Goal: Information Seeking & Learning: Learn about a topic

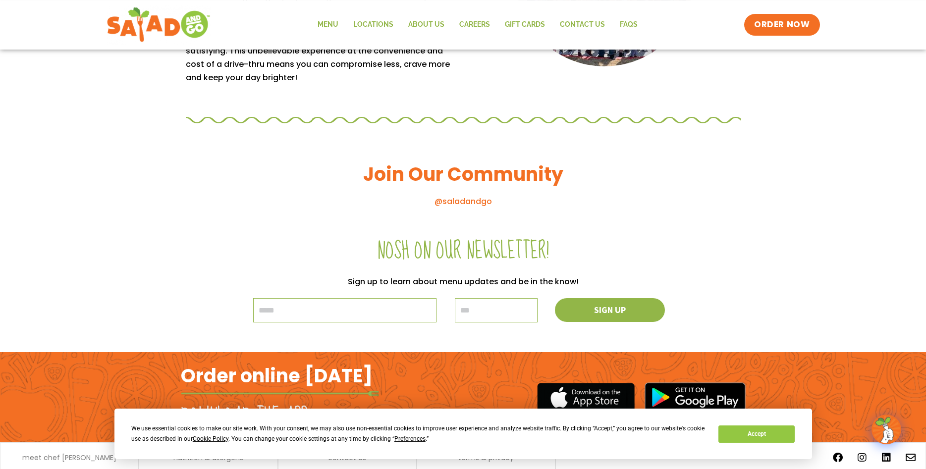
scroll to position [1011, 0]
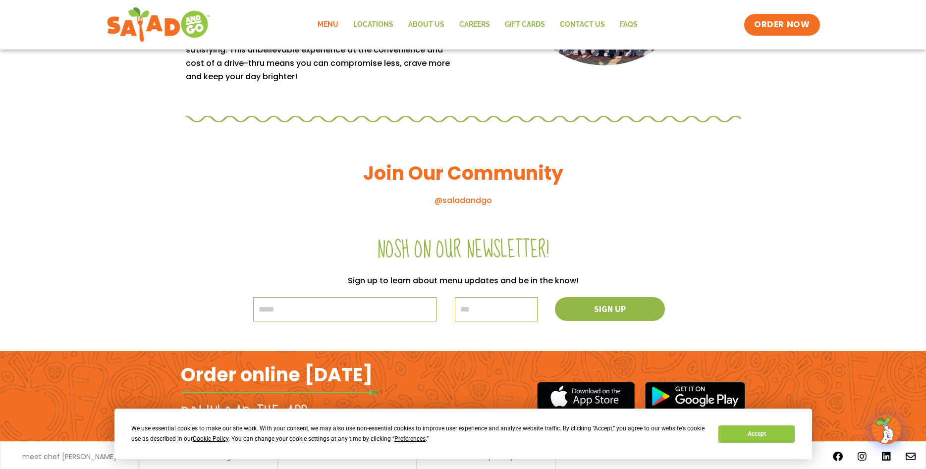
click at [336, 27] on link "Menu" at bounding box center [328, 24] width 36 height 23
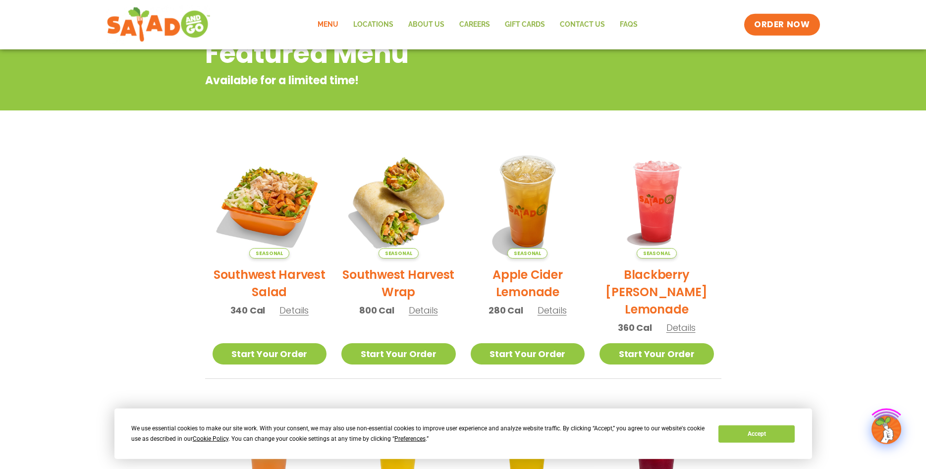
scroll to position [152, 0]
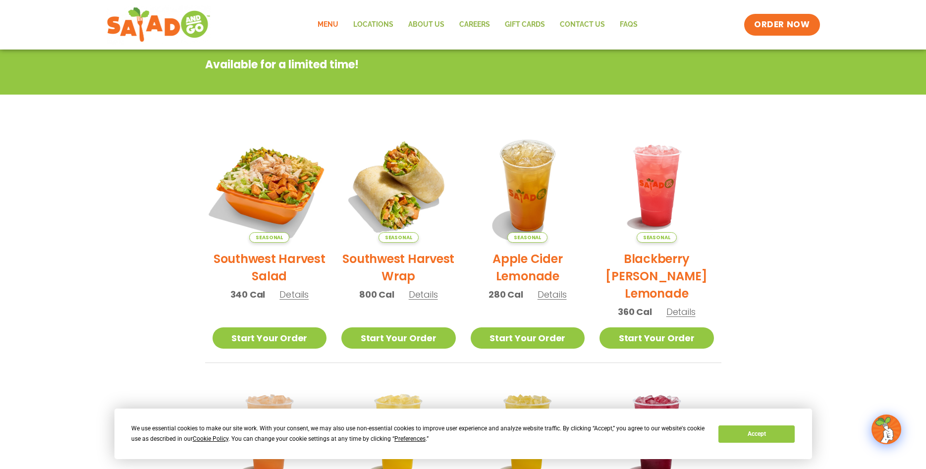
click at [273, 186] on img at bounding box center [269, 185] width 134 height 134
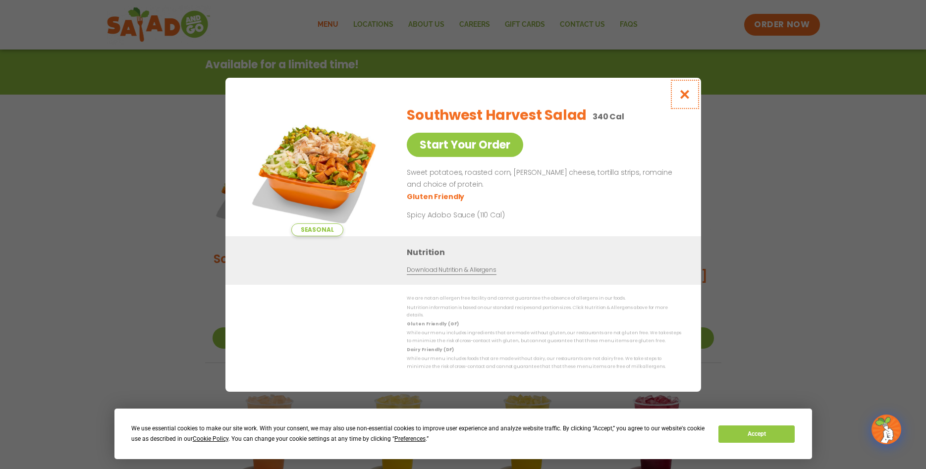
click at [688, 97] on icon "Close modal" at bounding box center [684, 94] width 12 height 10
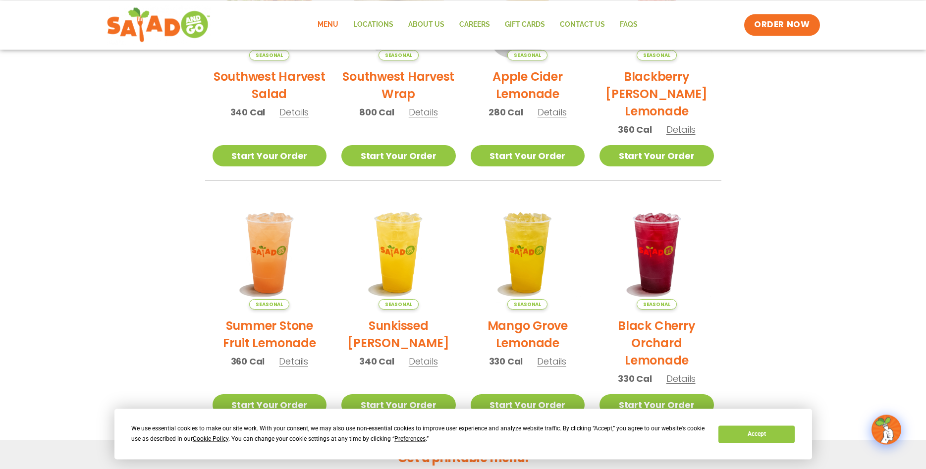
scroll to position [354, 0]
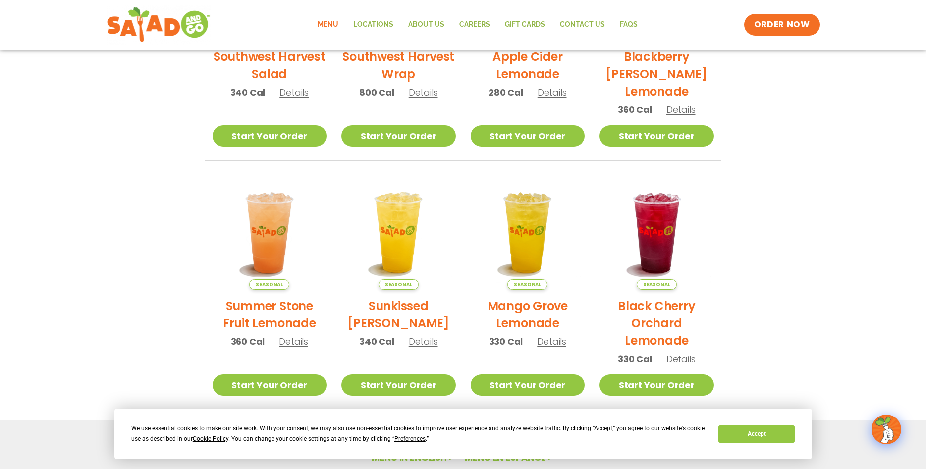
click at [680, 361] on span "Details" at bounding box center [680, 359] width 29 height 12
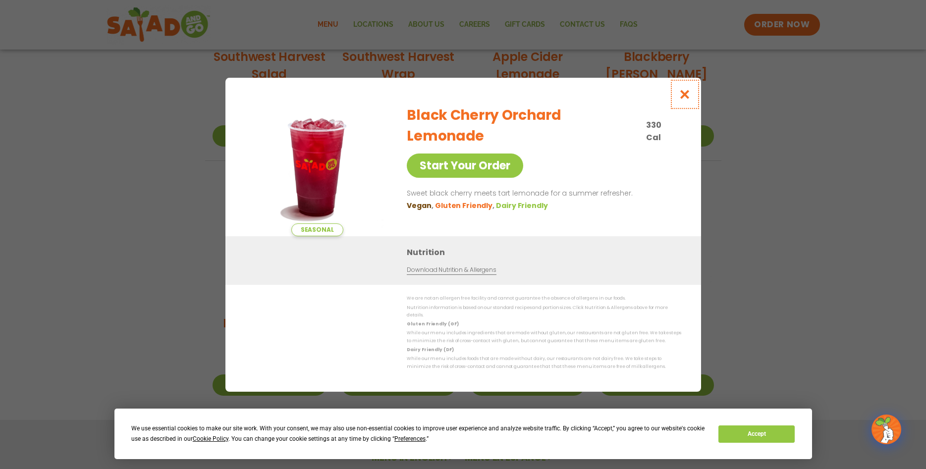
click at [687, 100] on icon "Close modal" at bounding box center [684, 94] width 12 height 10
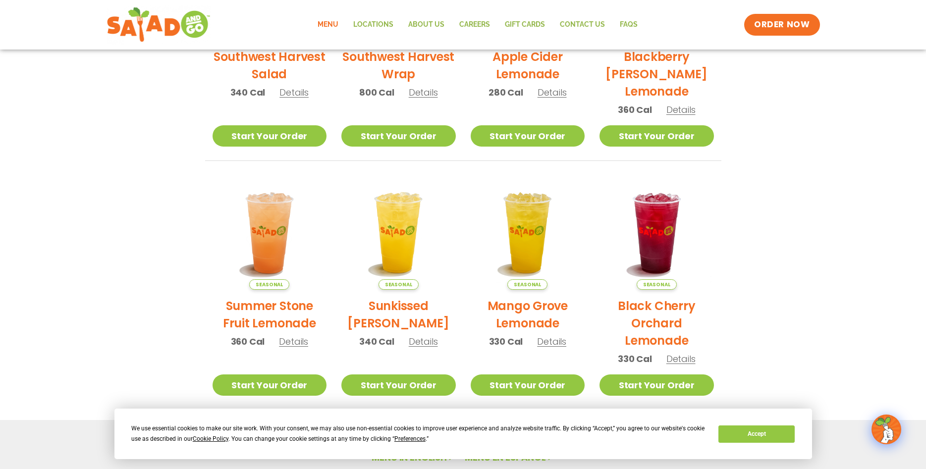
click at [552, 340] on span "Details" at bounding box center [551, 341] width 29 height 12
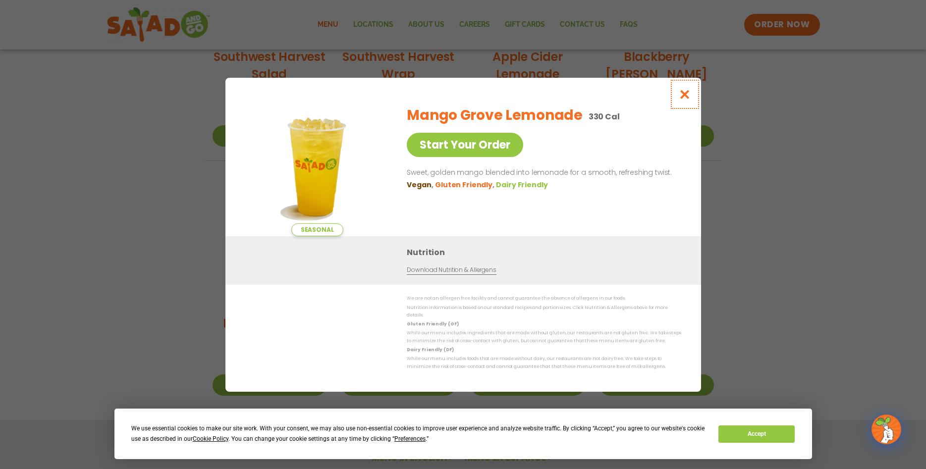
click at [684, 98] on icon "Close modal" at bounding box center [684, 94] width 12 height 10
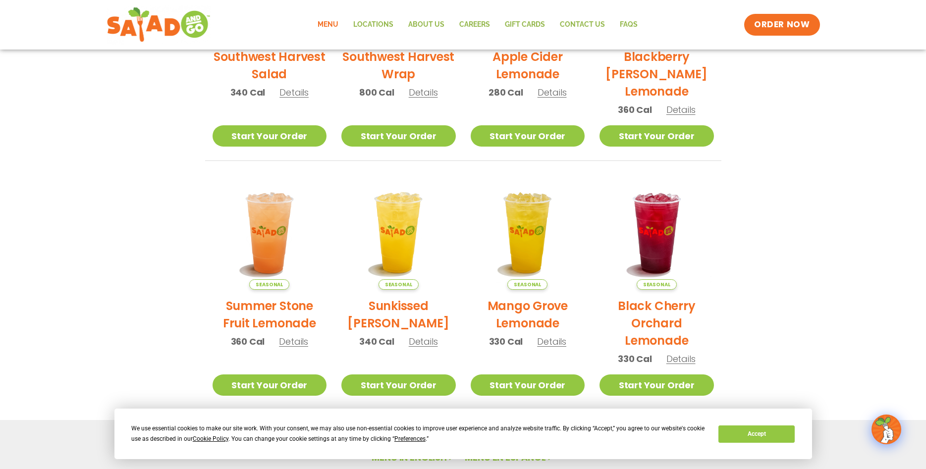
click at [423, 343] on span "Details" at bounding box center [423, 341] width 29 height 12
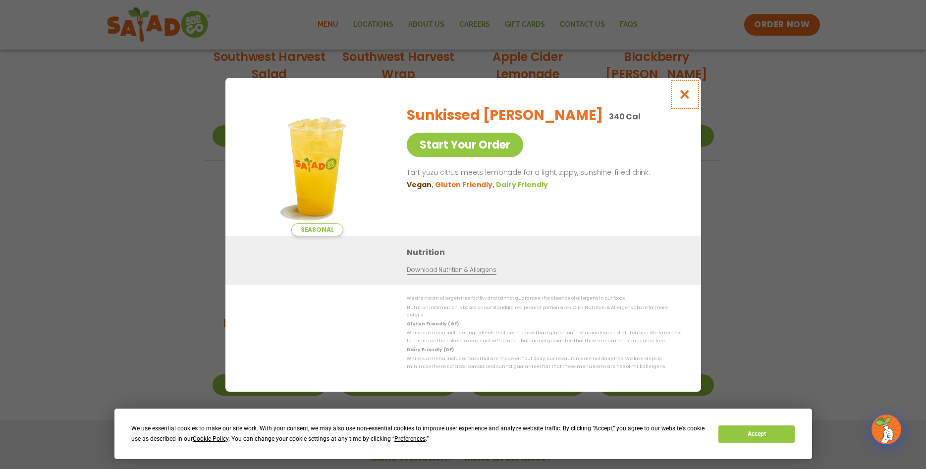
click at [687, 99] on icon "Close modal" at bounding box center [684, 94] width 12 height 10
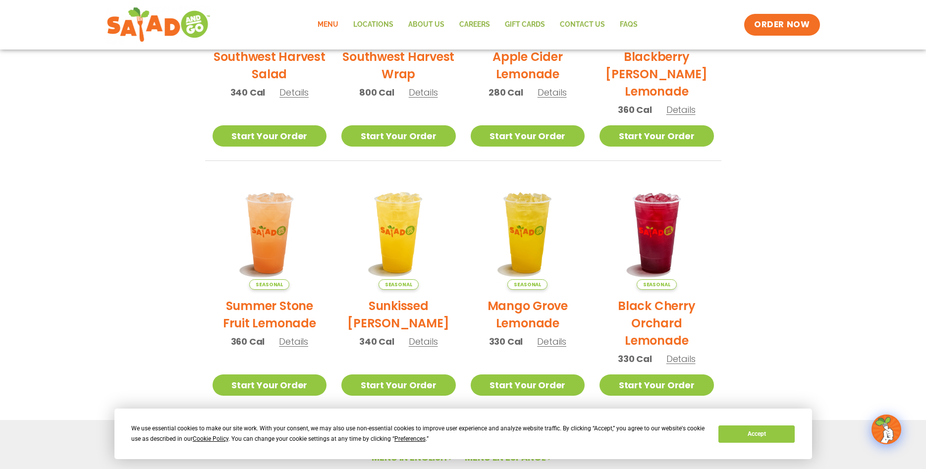
click at [294, 343] on span "Details" at bounding box center [293, 341] width 29 height 12
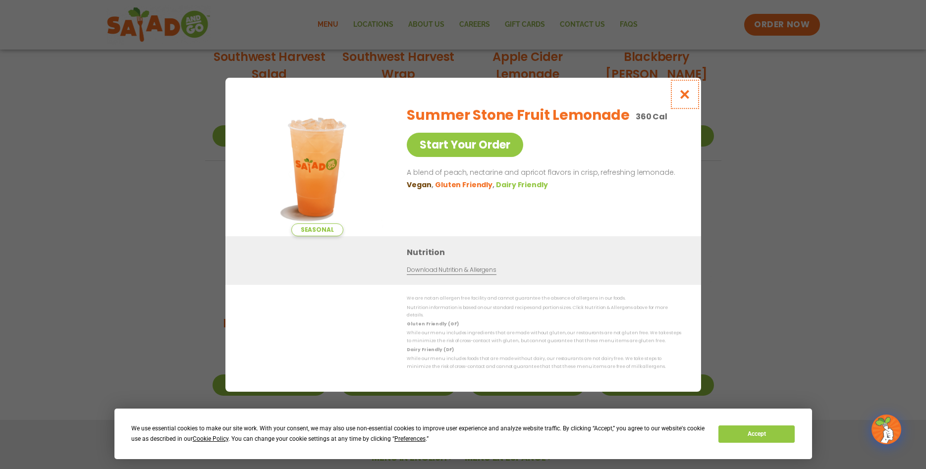
click at [689, 100] on icon "Close modal" at bounding box center [684, 94] width 12 height 10
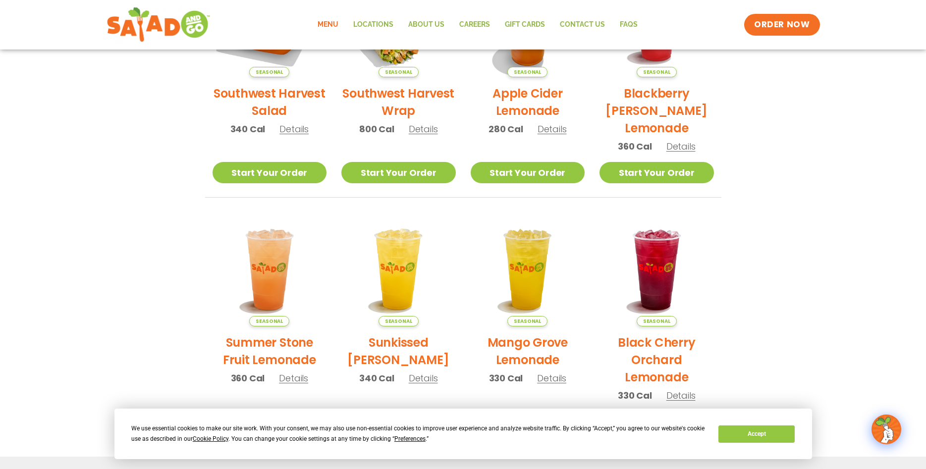
scroll to position [253, 0]
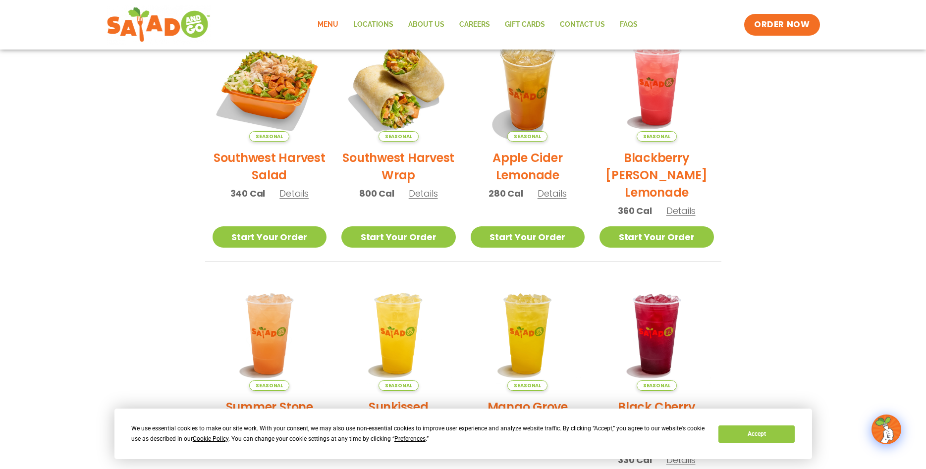
click at [674, 213] on span "Details" at bounding box center [680, 211] width 29 height 12
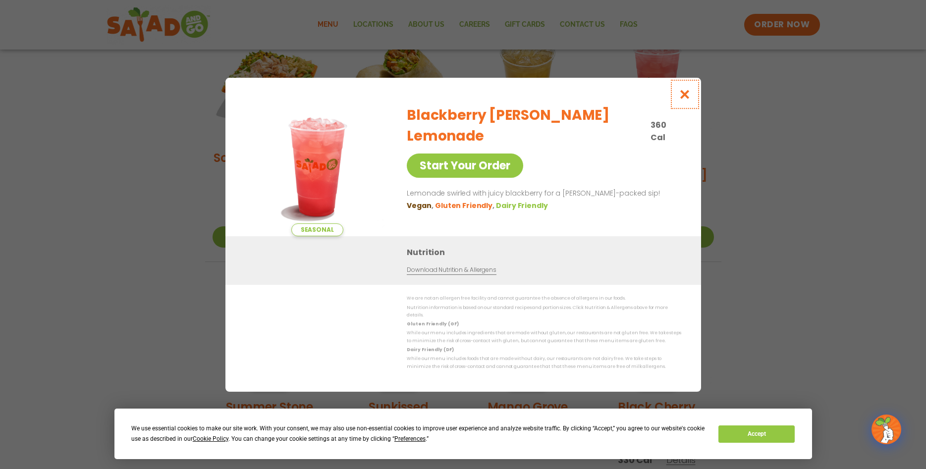
click at [683, 96] on icon "Close modal" at bounding box center [684, 94] width 12 height 10
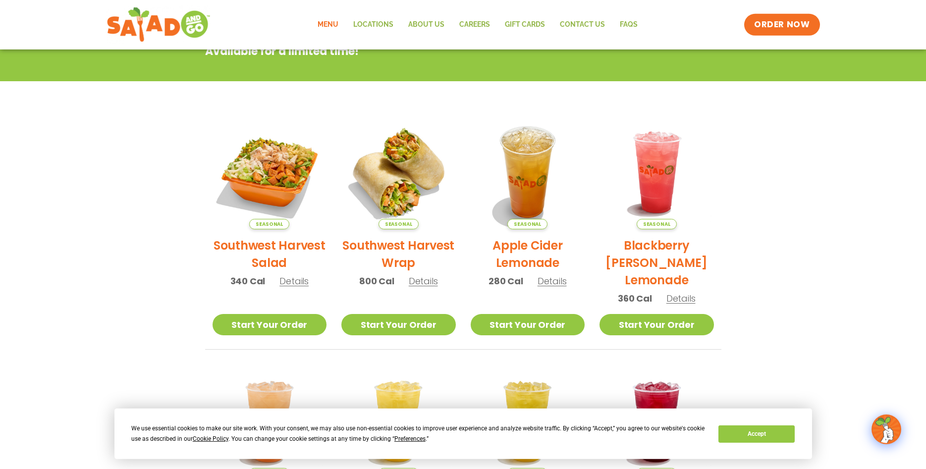
scroll to position [152, 0]
